Goal: Information Seeking & Learning: Check status

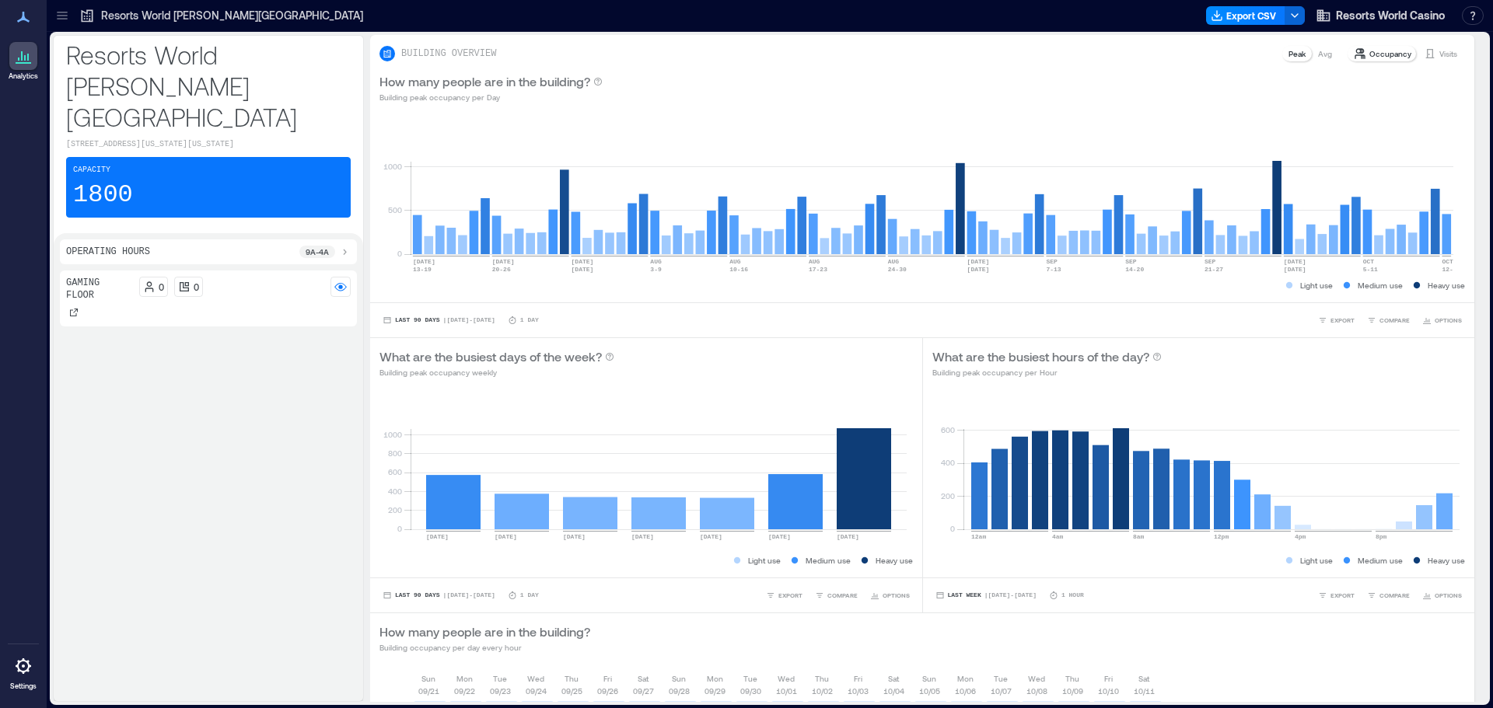
click at [222, 15] on p "Resorts World [PERSON_NAME][GEOGRAPHIC_DATA]" at bounding box center [232, 16] width 262 height 16
click at [1441, 56] on p "Visits" at bounding box center [1448, 53] width 18 height 12
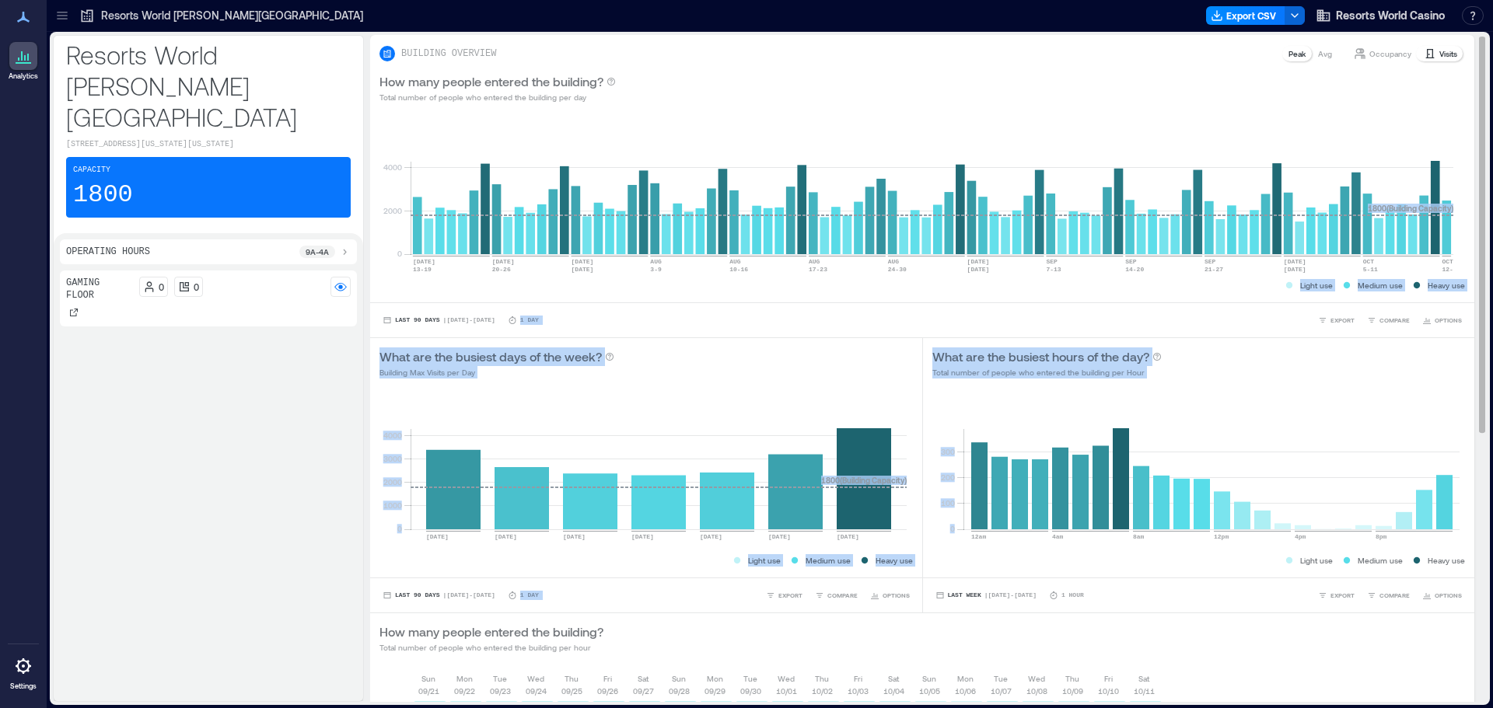
drag, startPoint x: 1426, startPoint y: 240, endPoint x: 1378, endPoint y: 388, distance: 155.4
click at [1378, 388] on div "BUILDING OVERVIEW Peak Avg Occupancy Visits How many people entered the buildin…" at bounding box center [922, 596] width 1104 height 1122
click at [1377, 382] on div "What are the busiest hours of the day? Total number of people who entered the b…" at bounding box center [1199, 363] width 552 height 50
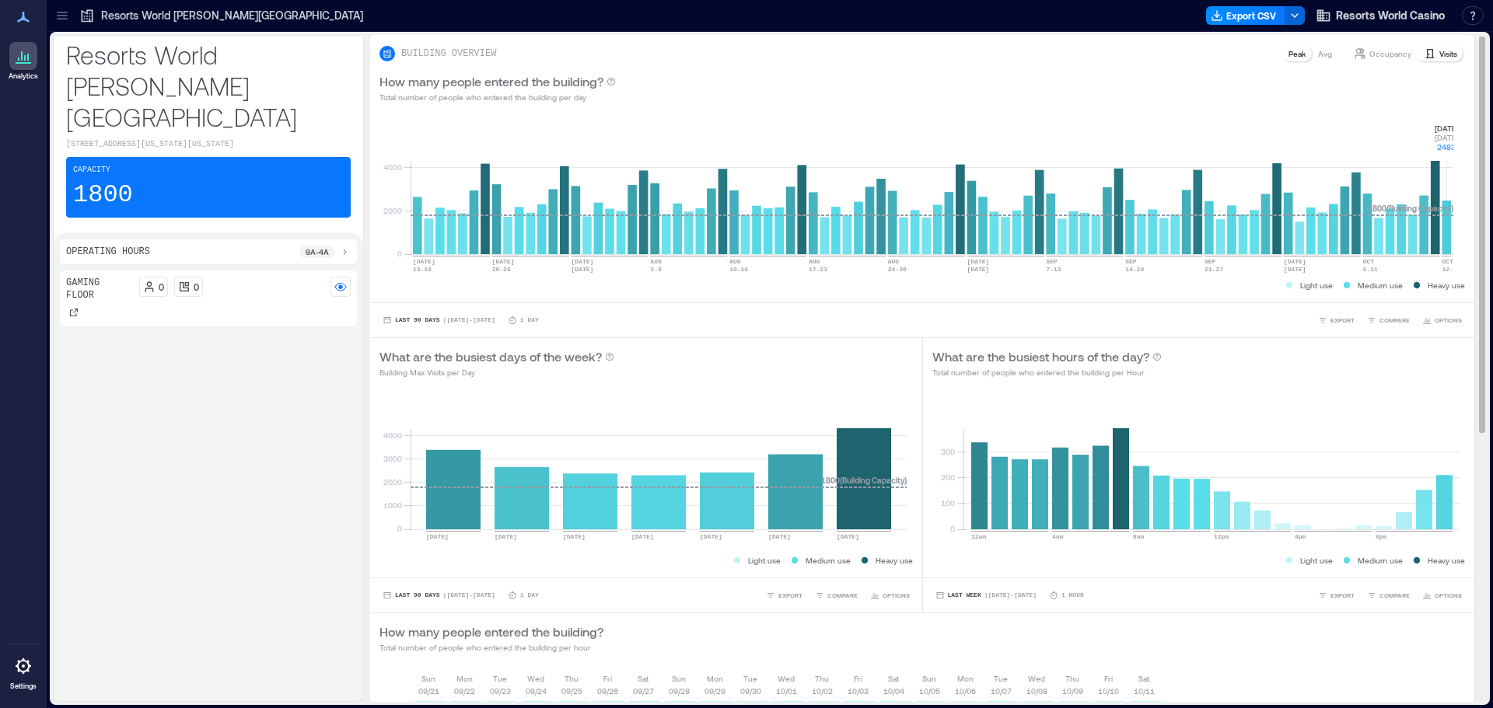
click at [1451, 215] on rect at bounding box center [931, 188] width 1043 height 132
drag, startPoint x: 1430, startPoint y: 118, endPoint x: 1462, endPoint y: 152, distance: 47.3
click at [1462, 152] on div "BUILDING OVERVIEW Peak Avg Occupancy Visits How many people entered the buildin…" at bounding box center [928, 596] width 1116 height 1122
copy g "[DATE] [DATE] 2483"
